Goal: Task Accomplishment & Management: Manage account settings

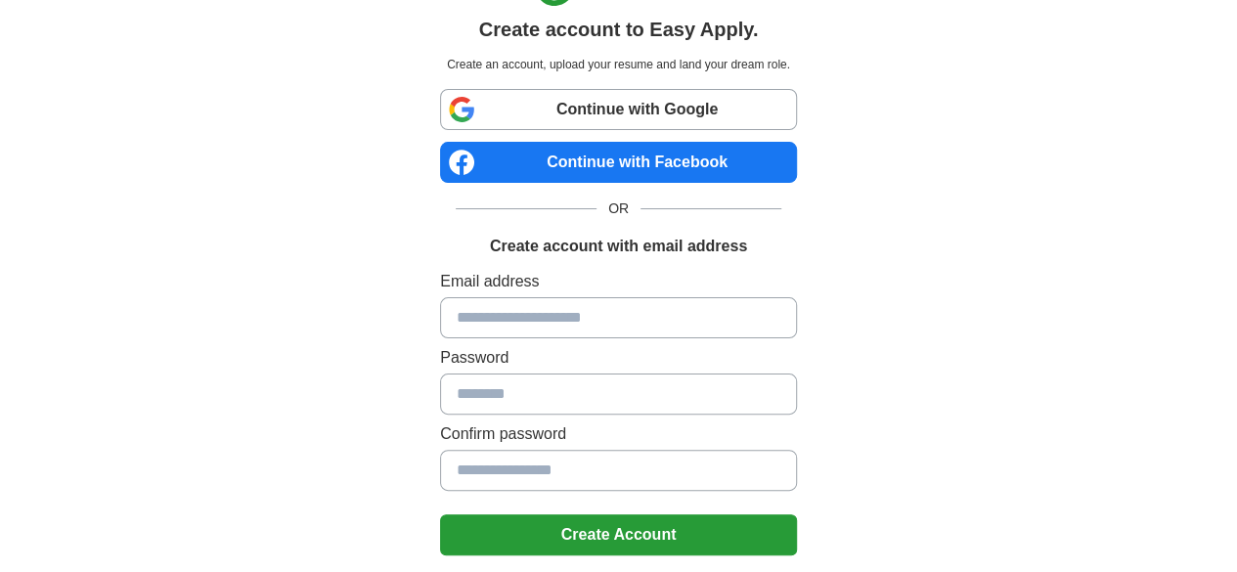
click at [647, 109] on link "Continue with Google" at bounding box center [618, 109] width 357 height 41
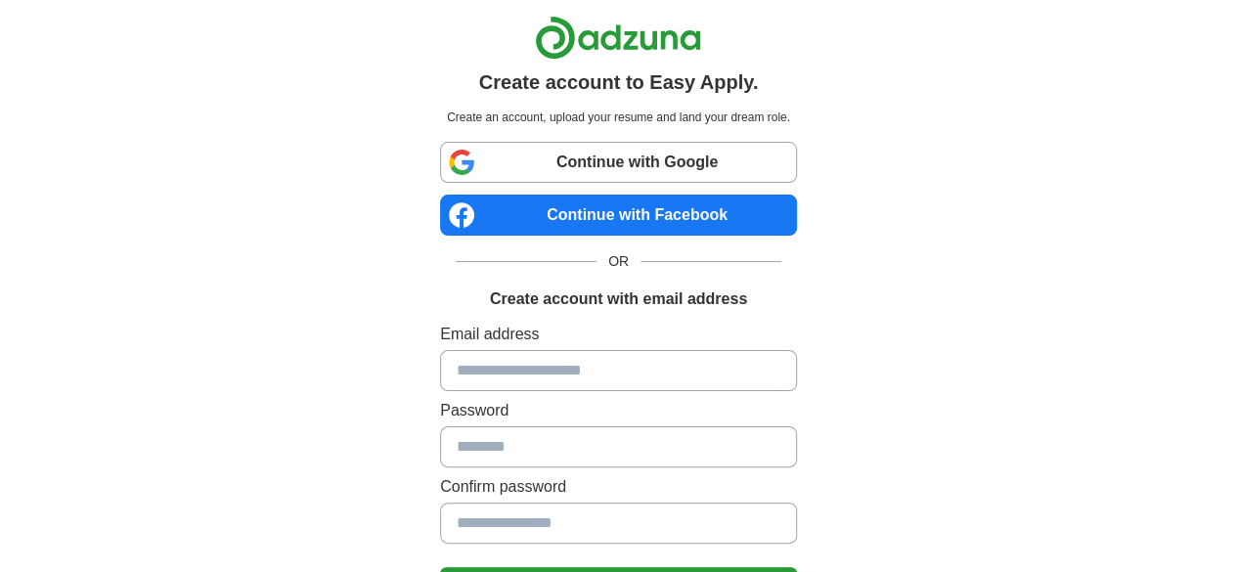
click at [640, 158] on link "Continue with Google" at bounding box center [618, 162] width 357 height 41
click at [679, 147] on link "Continue with Google" at bounding box center [618, 162] width 357 height 41
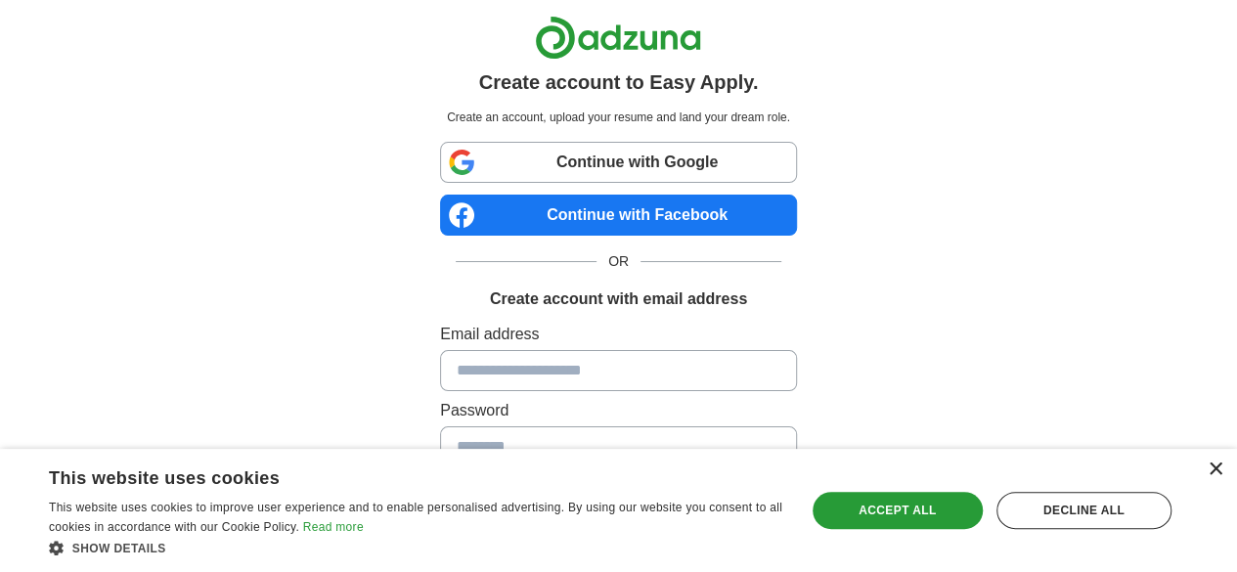
click at [1211, 474] on div "×" at bounding box center [1215, 470] width 15 height 15
